Goal: Information Seeking & Learning: Learn about a topic

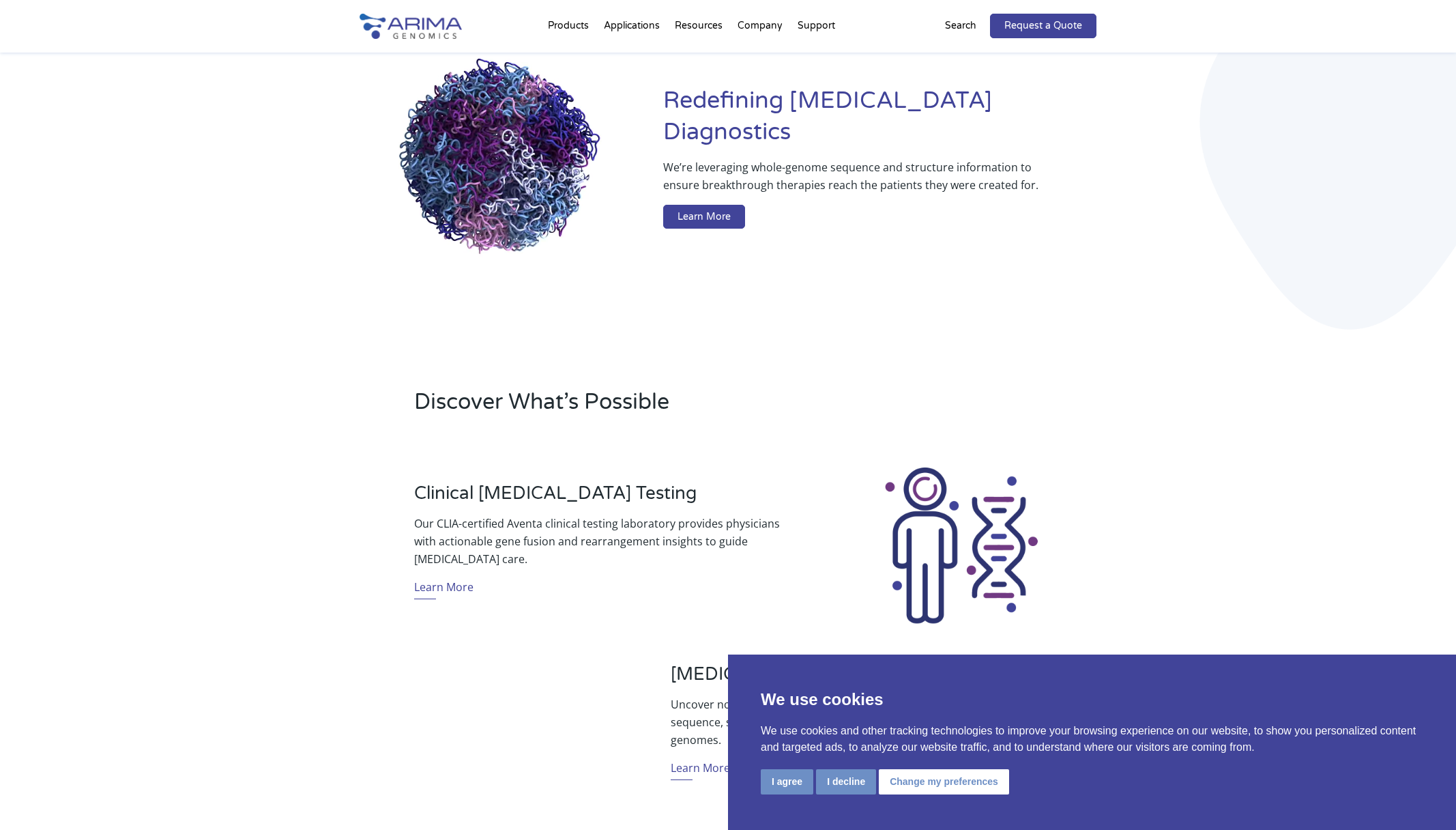
scroll to position [101, 0]
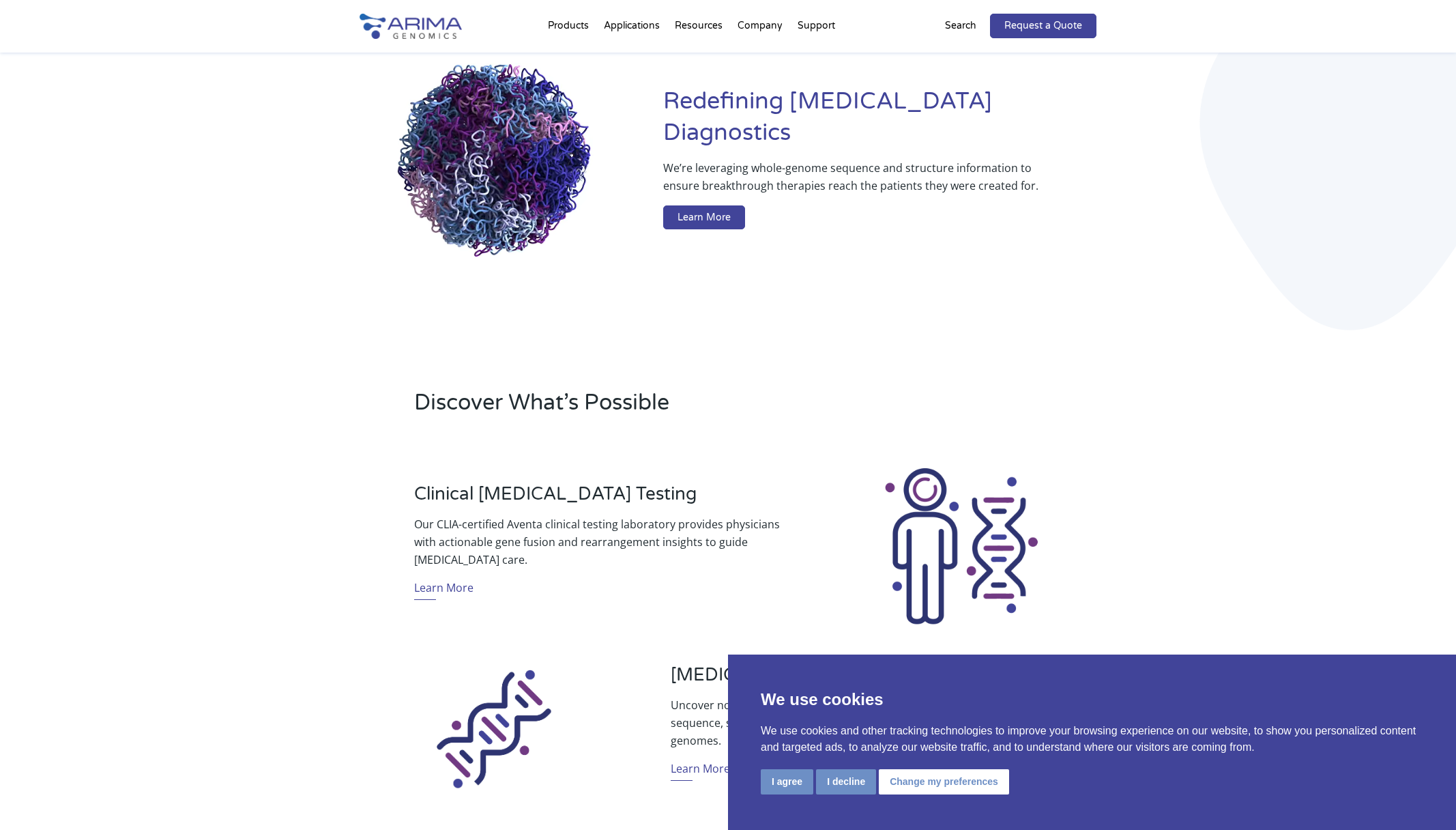
click at [944, 782] on button "Change my preferences" at bounding box center [944, 781] width 130 height 25
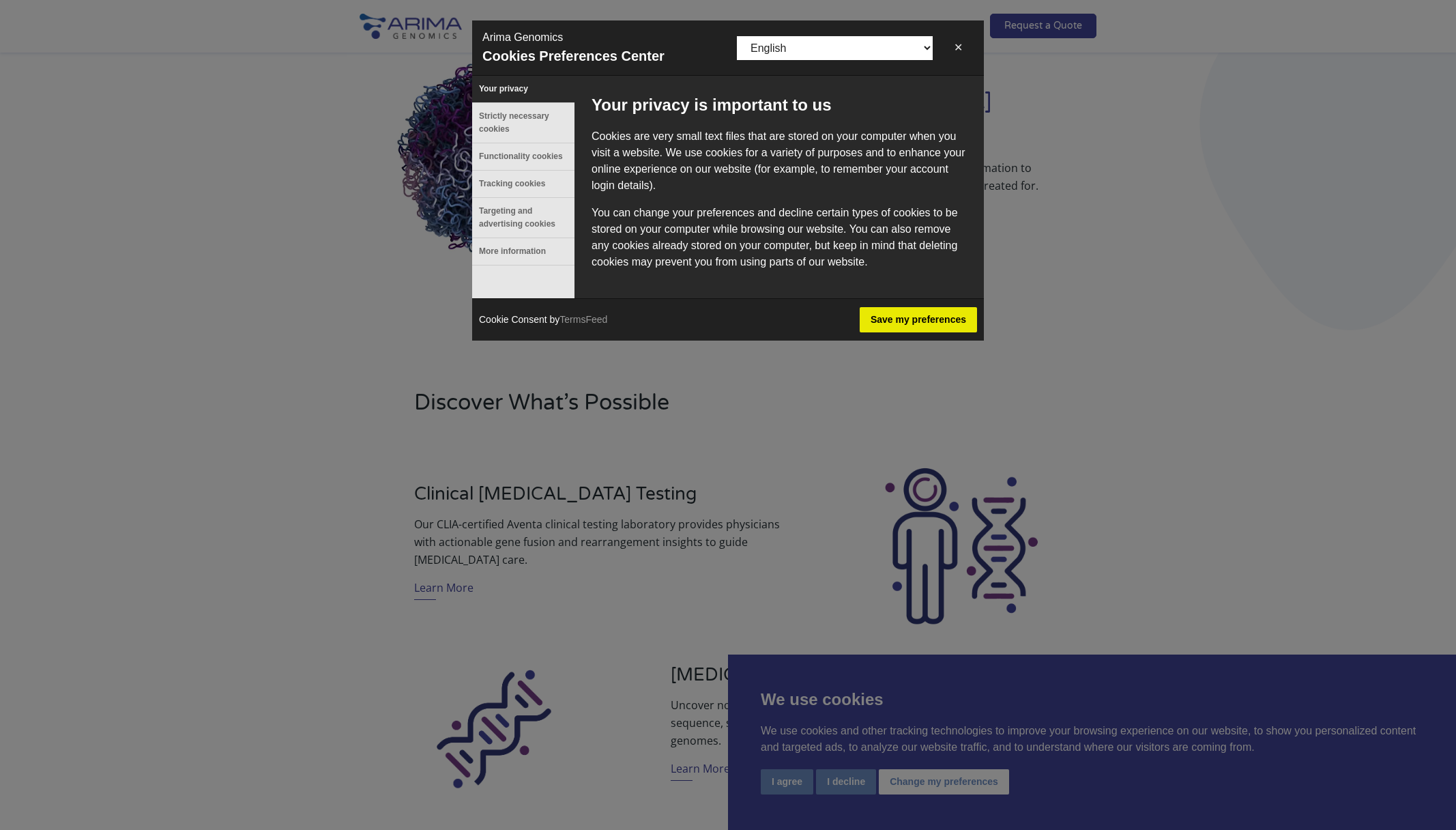
scroll to position [0, 0]
click at [530, 252] on button "More information" at bounding box center [523, 252] width 103 height 26
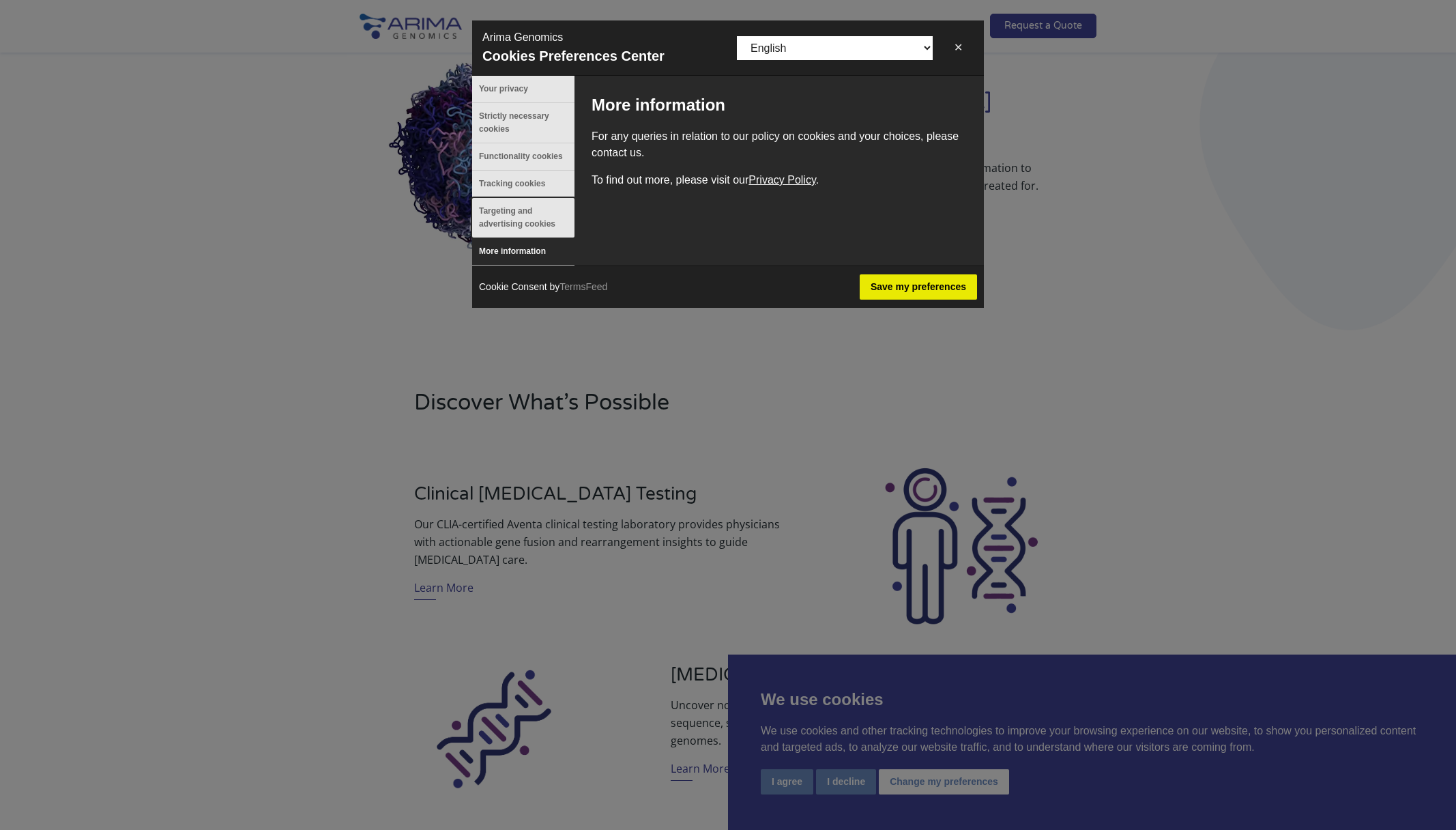
click at [532, 216] on button "Targeting and advertising cookies" at bounding box center [523, 218] width 103 height 40
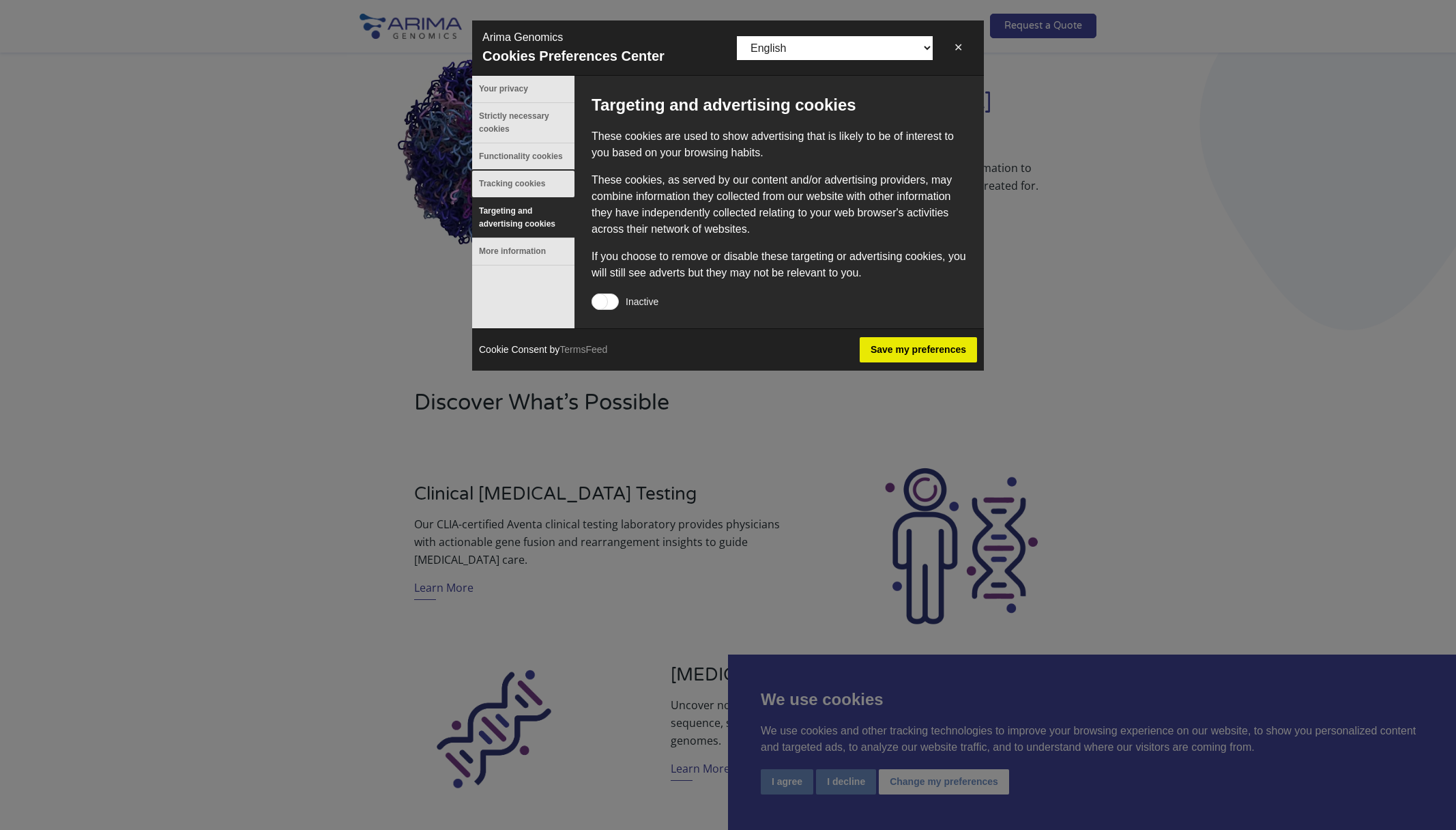
click at [529, 179] on button "Tracking cookies" at bounding box center [523, 184] width 103 height 26
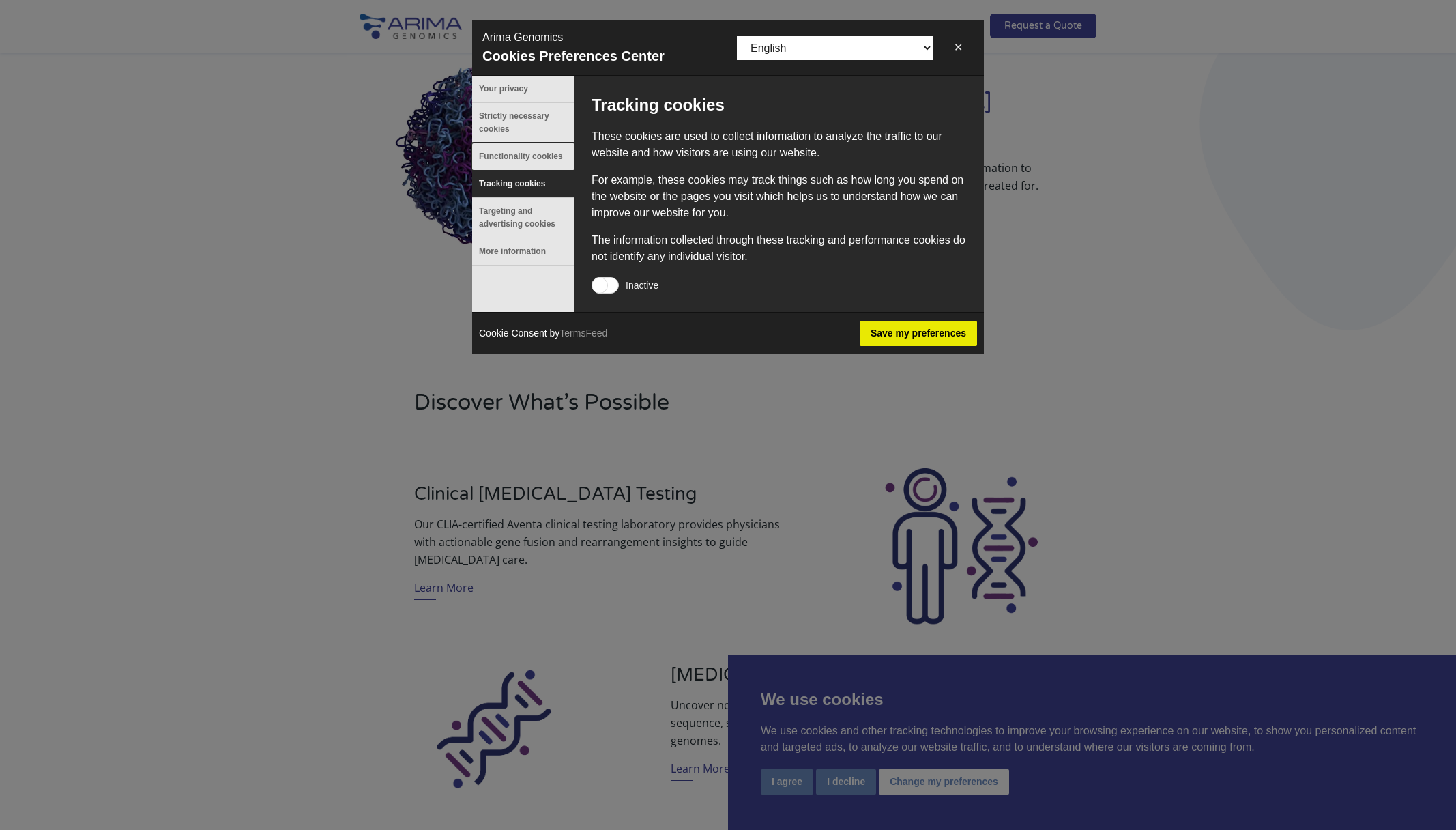
click at [532, 153] on button "Functionality cookies" at bounding box center [523, 156] width 103 height 26
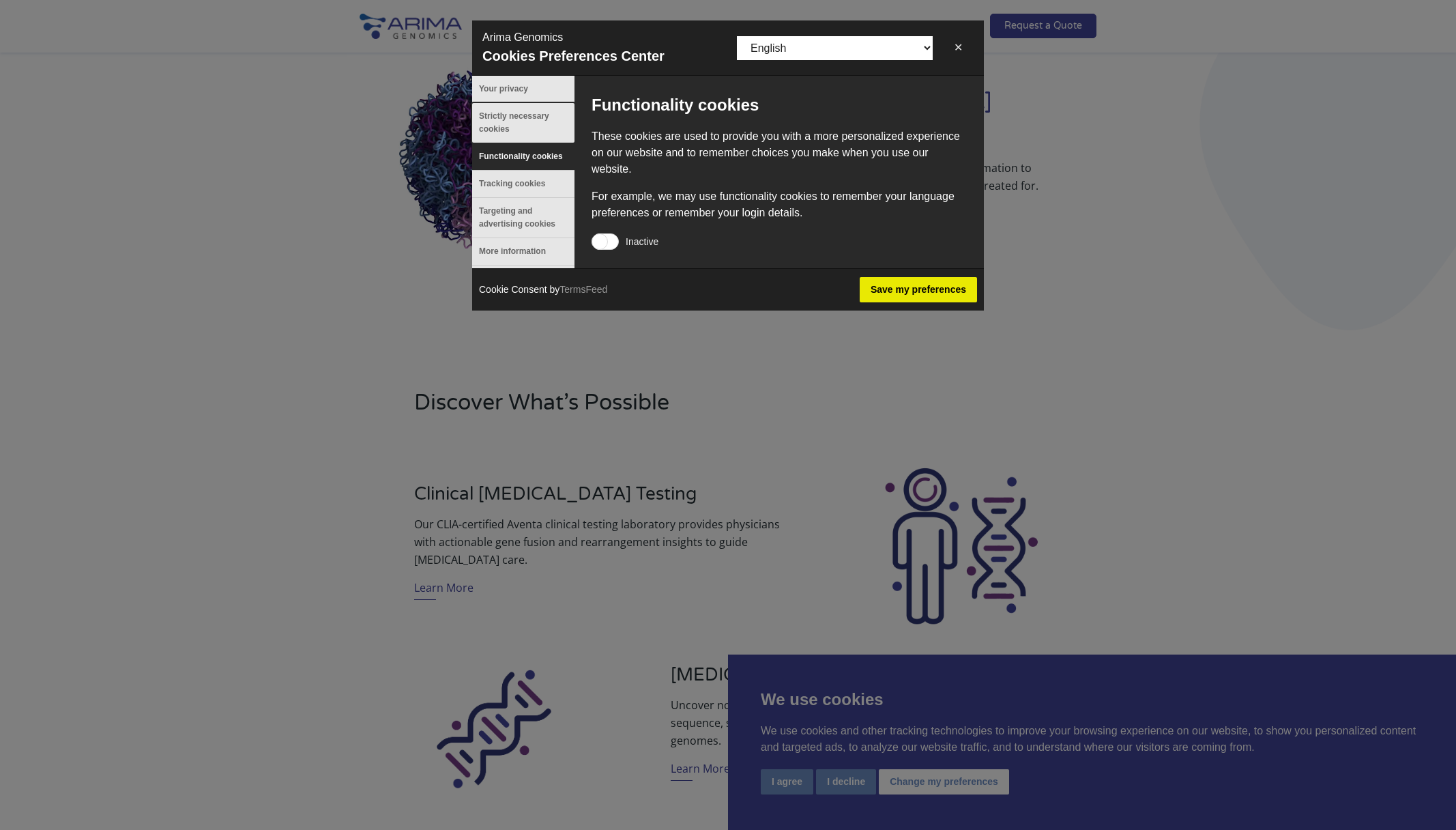
click at [529, 129] on button "Strictly necessary cookies" at bounding box center [523, 122] width 103 height 40
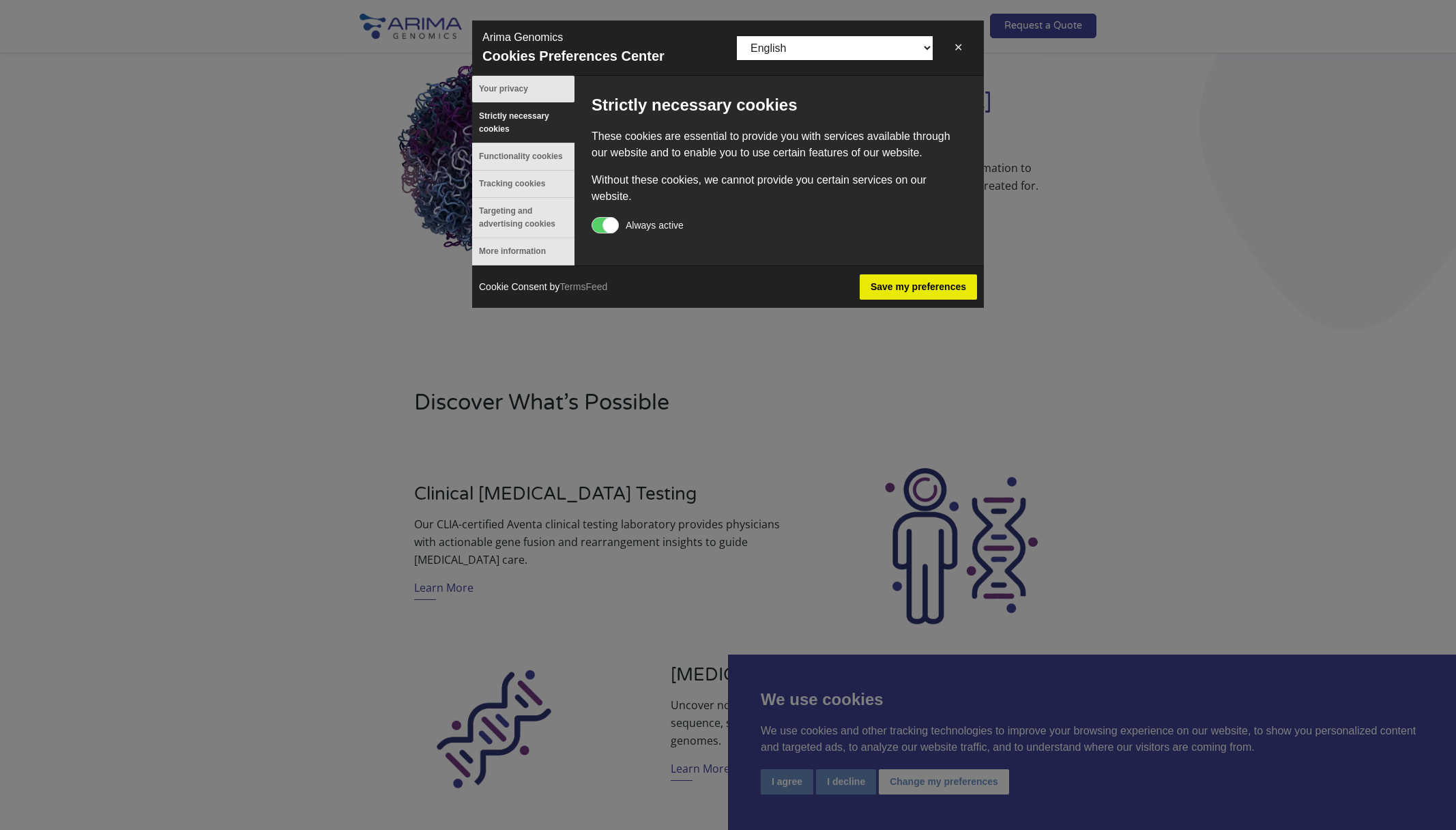
click at [530, 93] on button "Your privacy" at bounding box center [523, 89] width 103 height 26
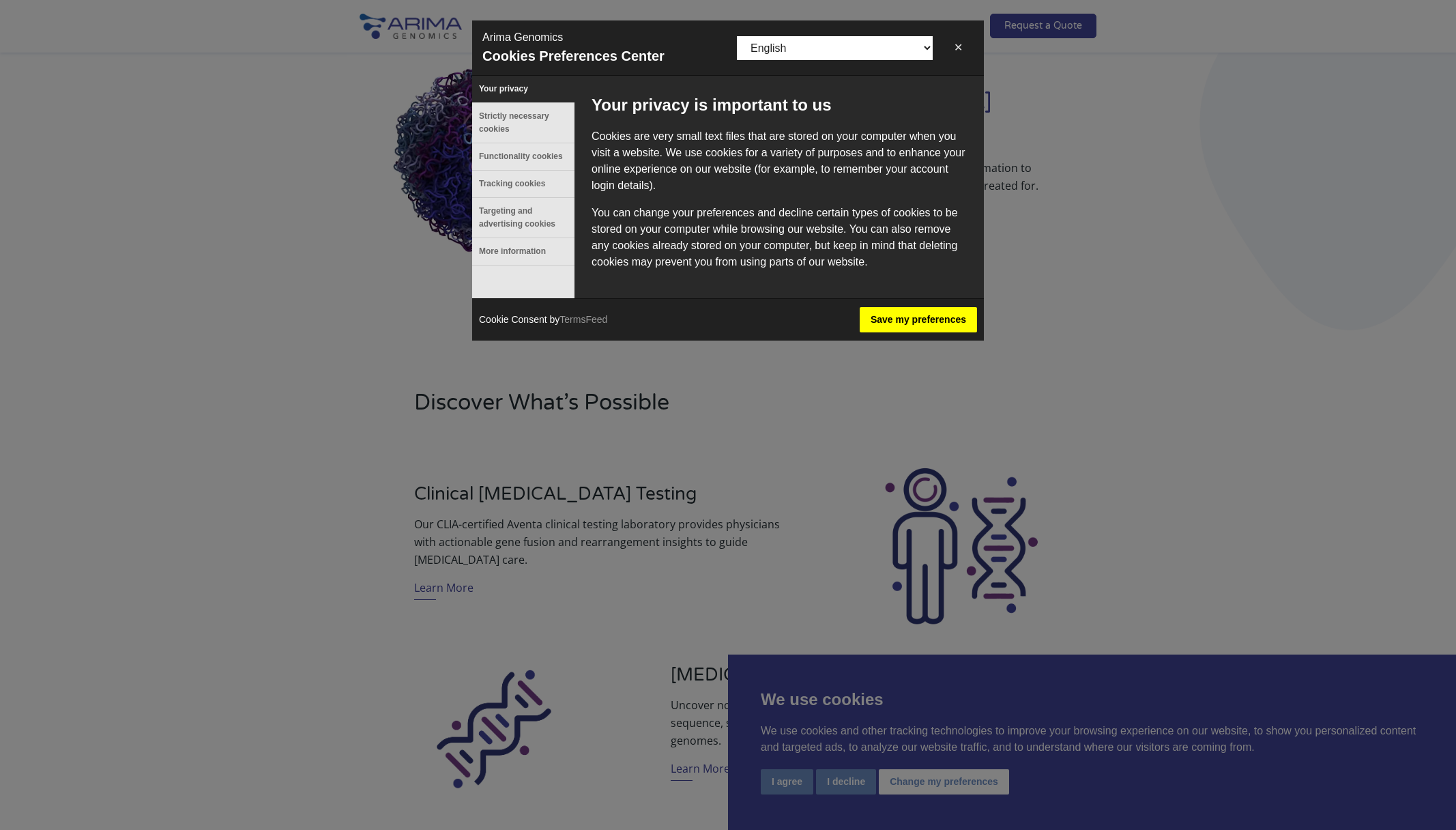
click at [902, 328] on button "Save my preferences" at bounding box center [919, 319] width 118 height 25
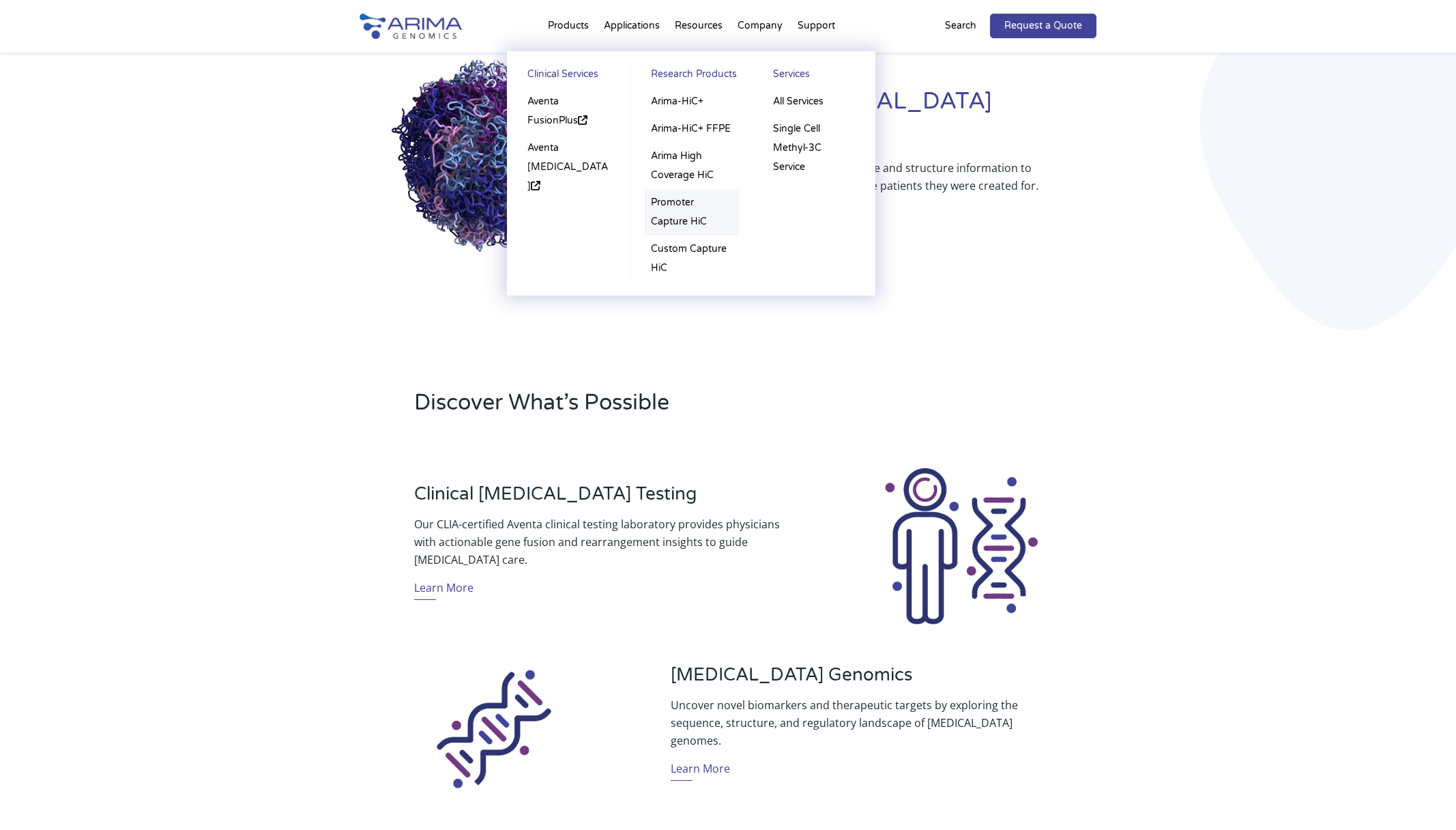
click at [674, 213] on link "Promoter Capture HiC" at bounding box center [692, 212] width 95 height 46
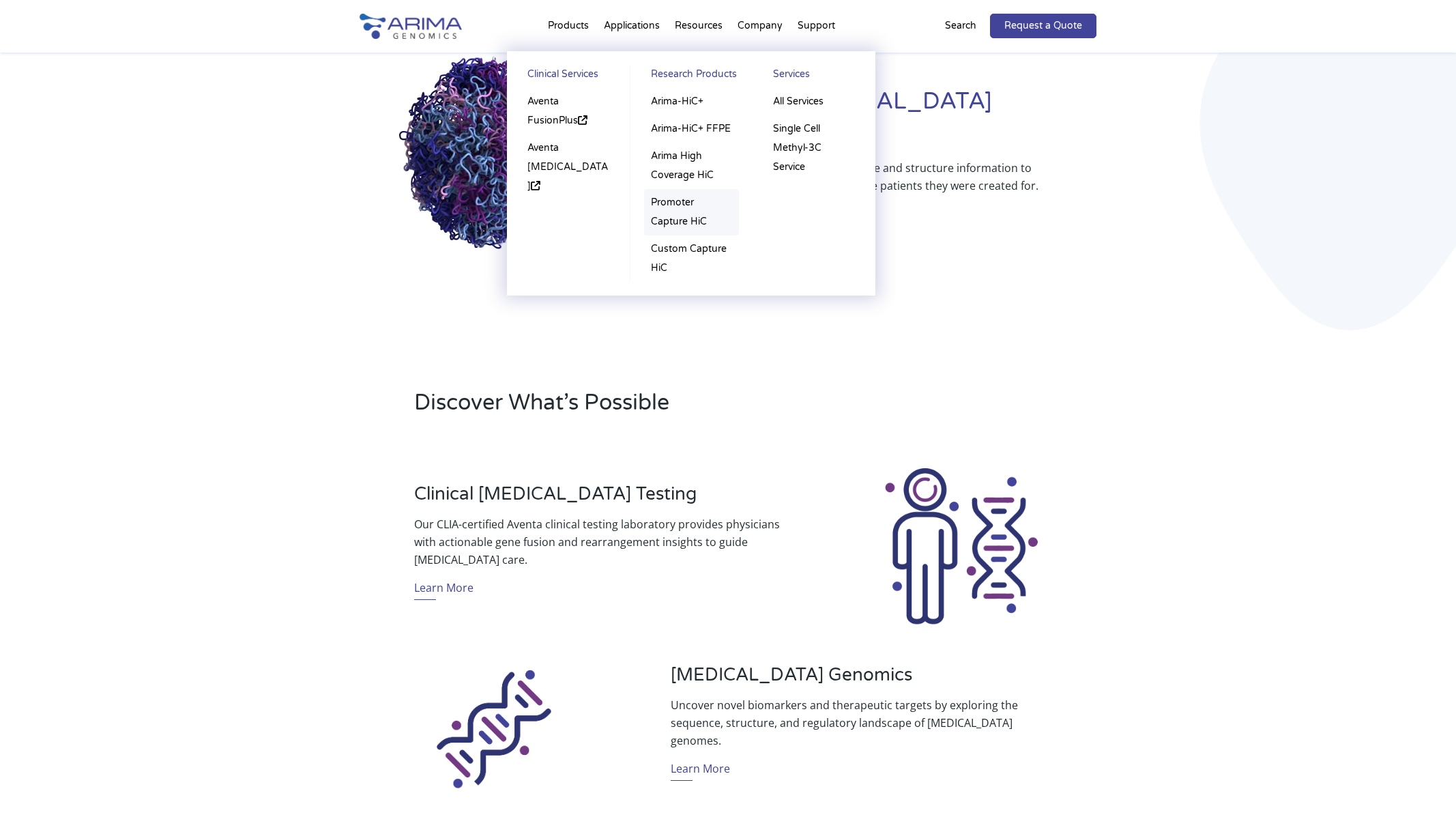
click at [683, 208] on link "Promoter Capture HiC" at bounding box center [692, 212] width 95 height 46
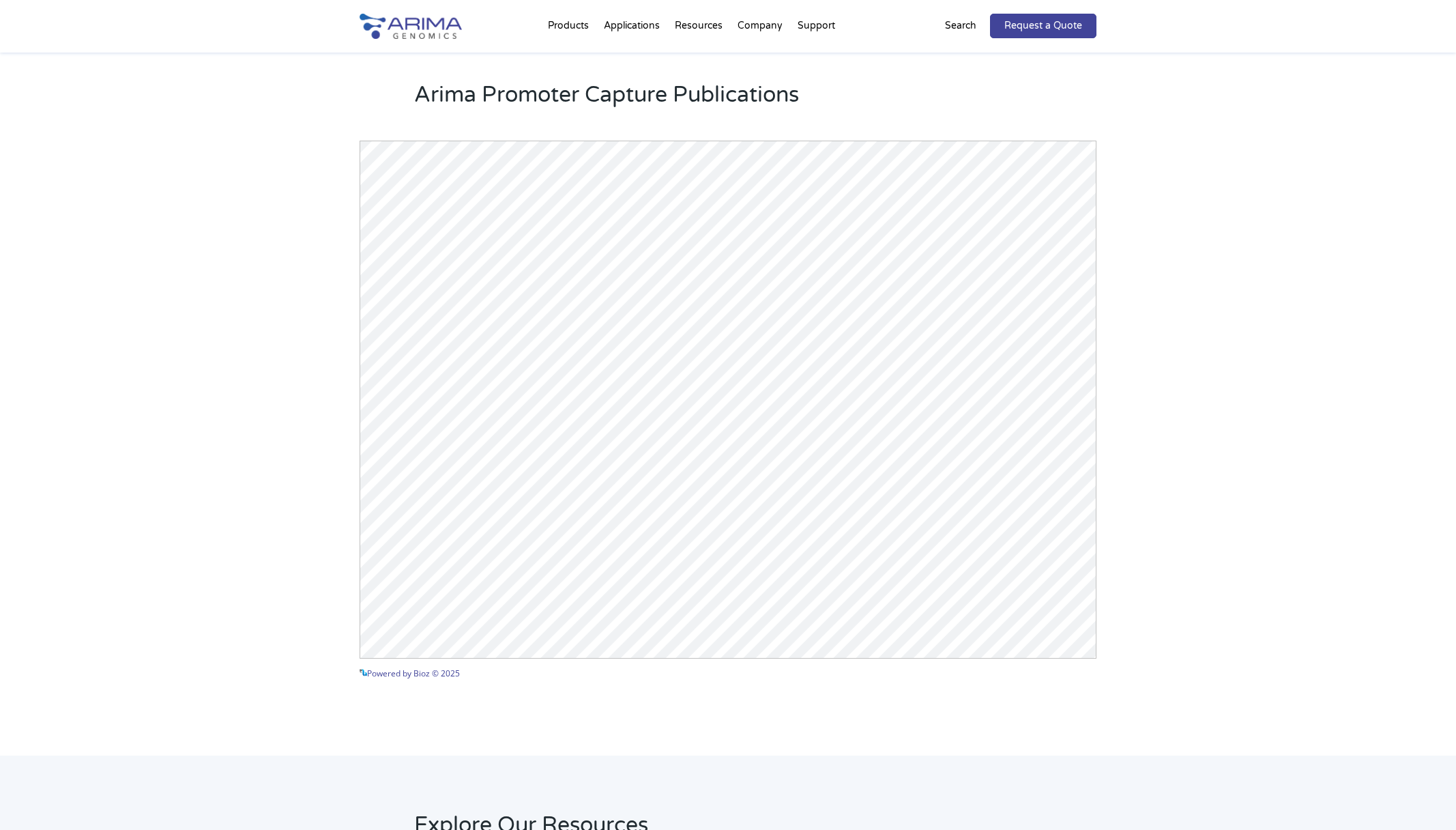
scroll to position [2008, 0]
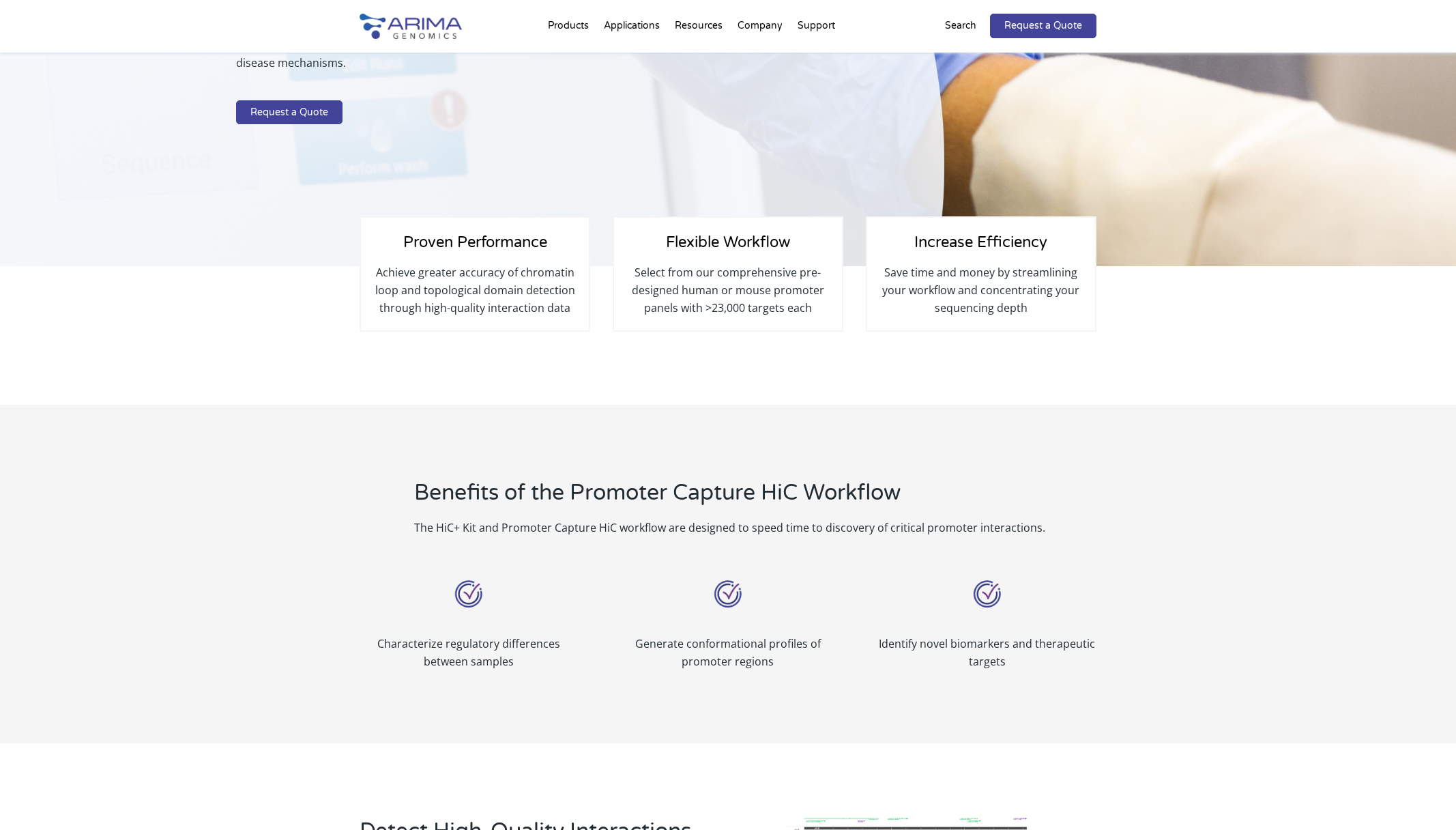
scroll to position [172, 0]
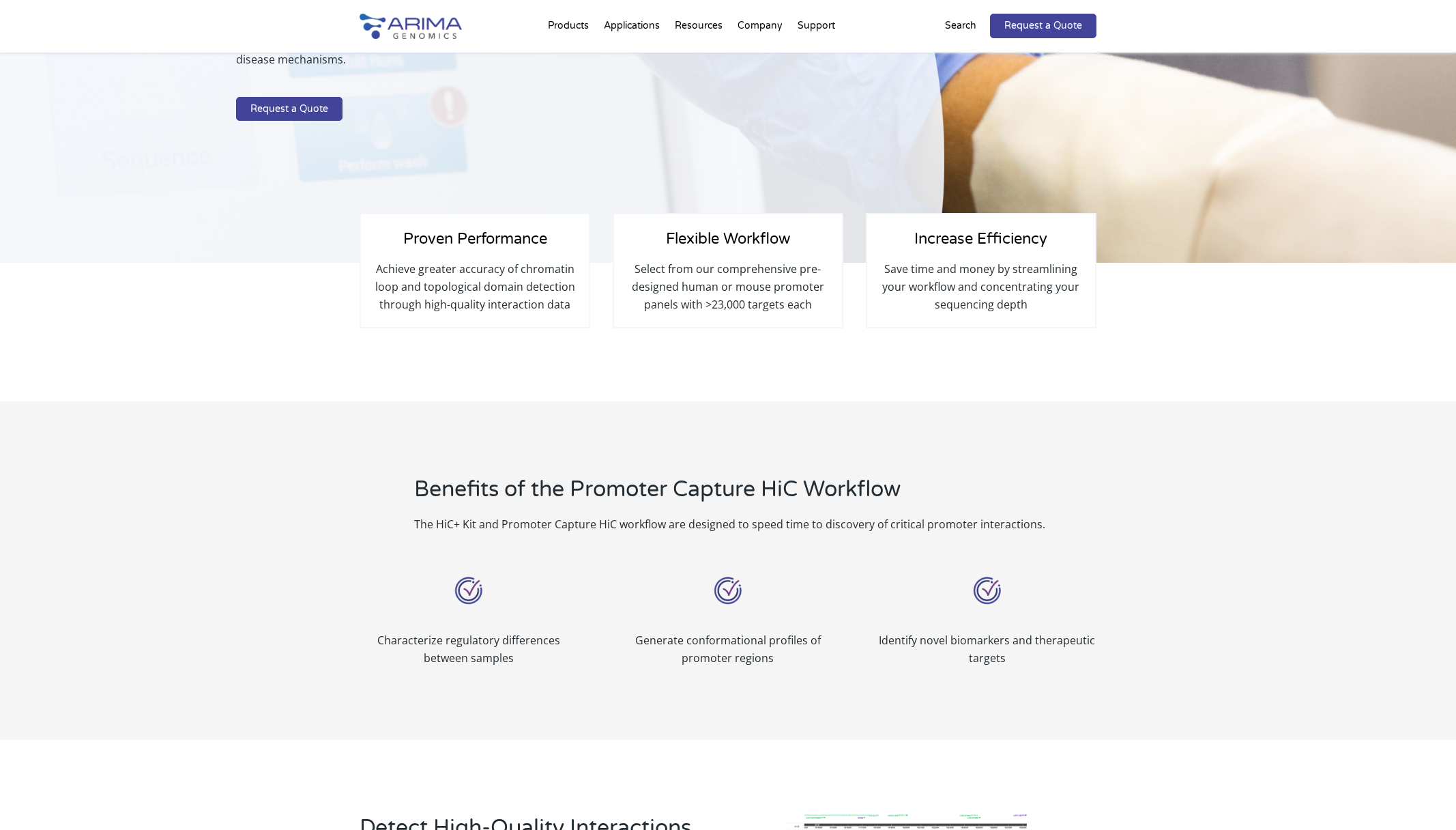
click at [746, 280] on p "Select from our comprehensive pre-designed human or mouse promoter panels with …" at bounding box center [728, 286] width 201 height 53
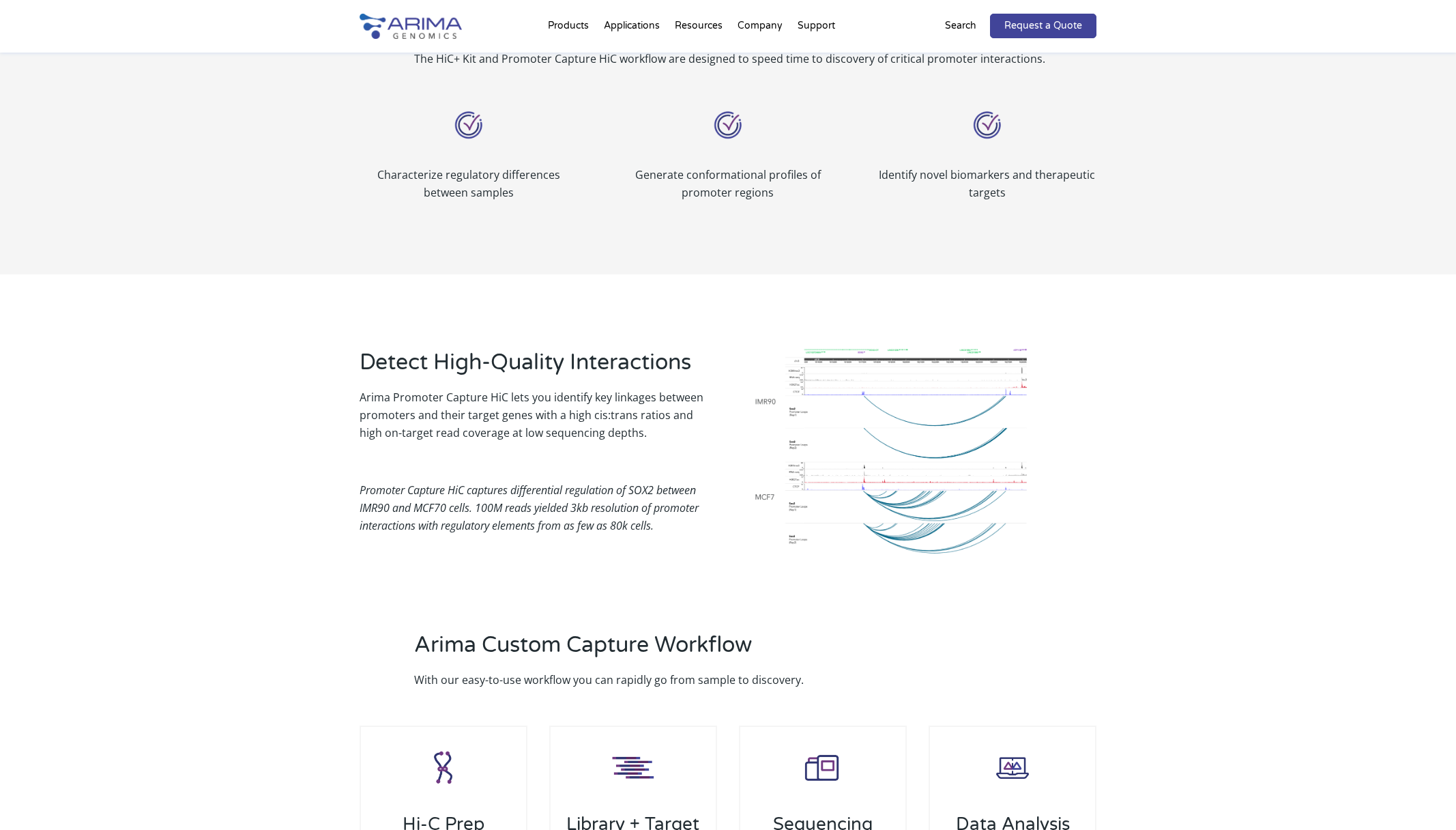
scroll to position [638, 0]
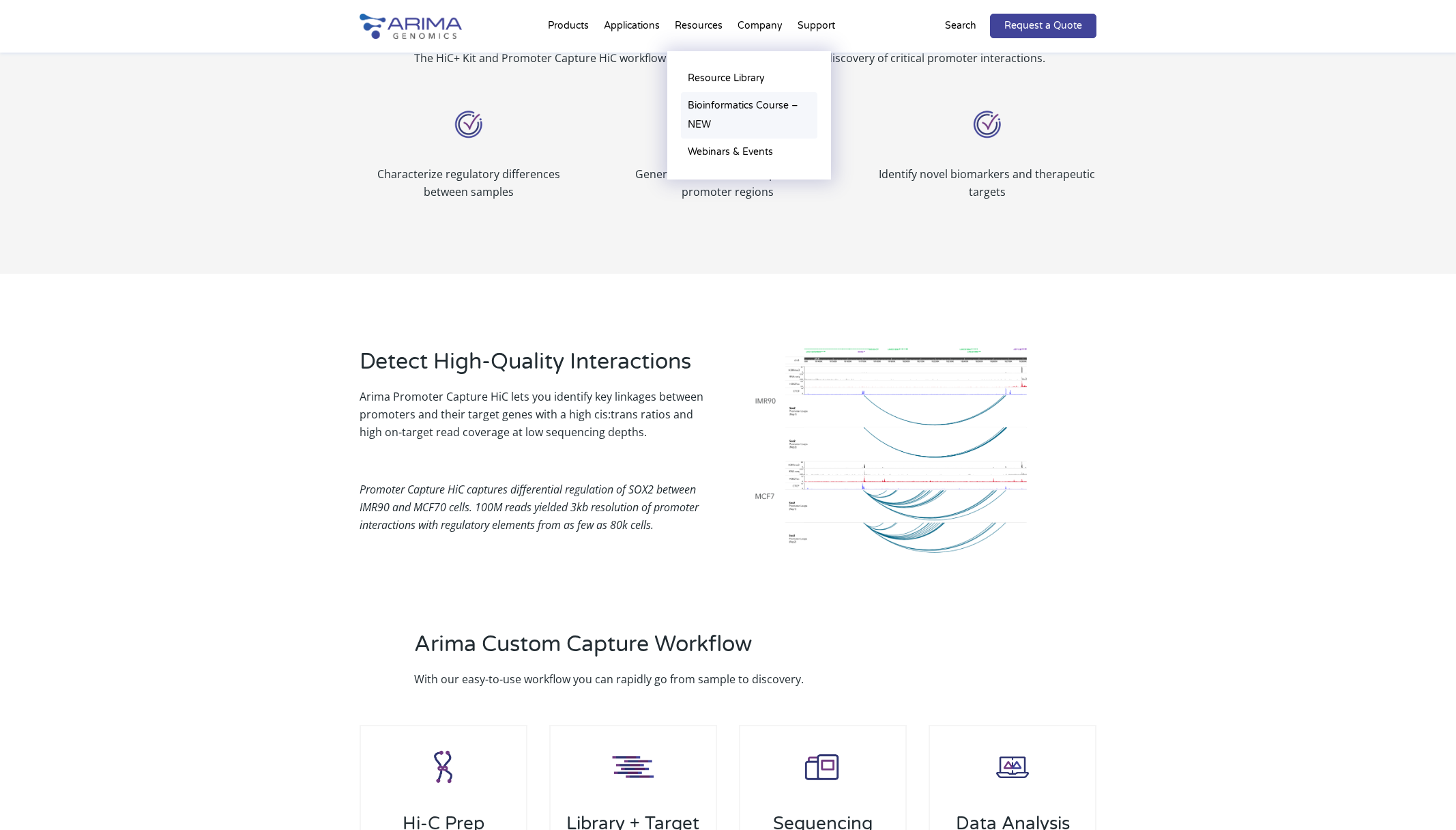
click at [721, 103] on link "Bioinformatics Course – NEW" at bounding box center [749, 115] width 137 height 46
